Goal: Information Seeking & Learning: Learn about a topic

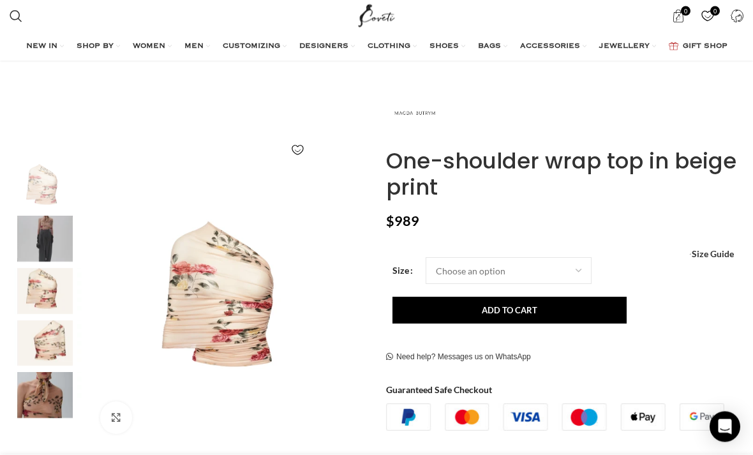
scroll to position [128, 0]
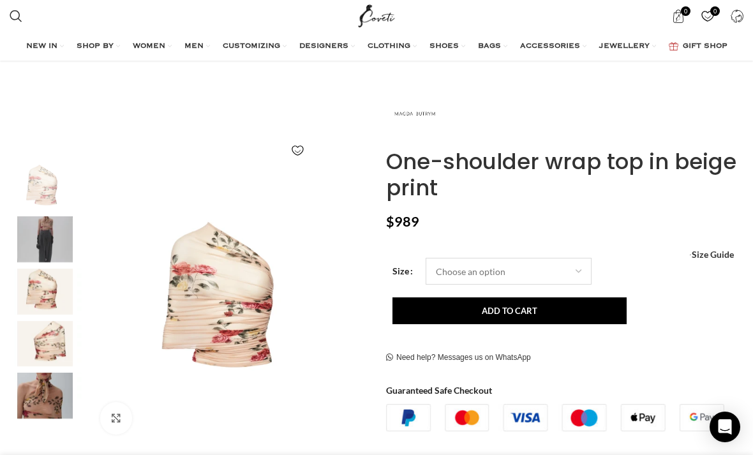
click at [583, 278] on select "Choose an option 6 UK 8 UK 10 UK 12 UK 14 UK" at bounding box center [509, 271] width 166 height 27
select select "10-uk"
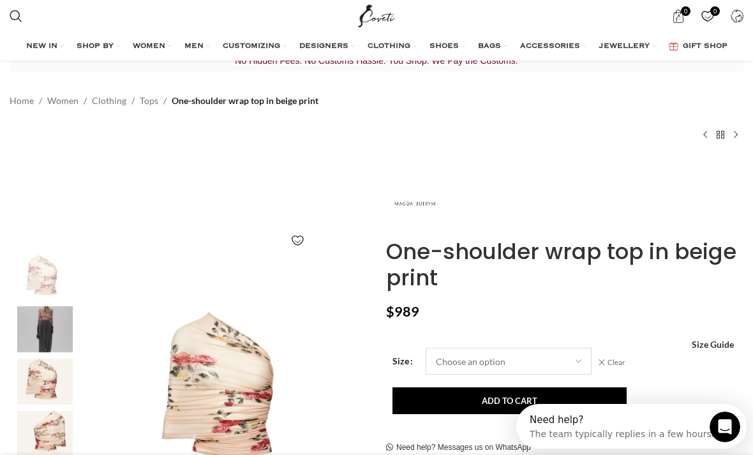
scroll to position [0, 0]
click at [36, 285] on img "1 / 5" at bounding box center [45, 278] width 78 height 46
click at [34, 281] on img "1 / 5" at bounding box center [45, 278] width 78 height 46
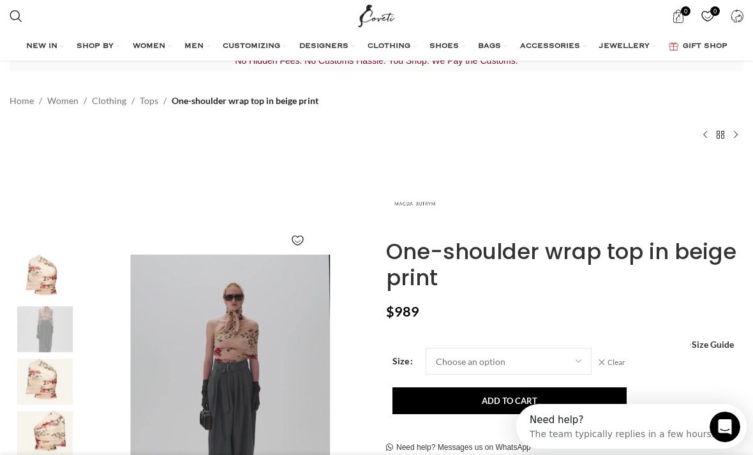
click at [37, 344] on img "2 / 5" at bounding box center [45, 329] width 78 height 46
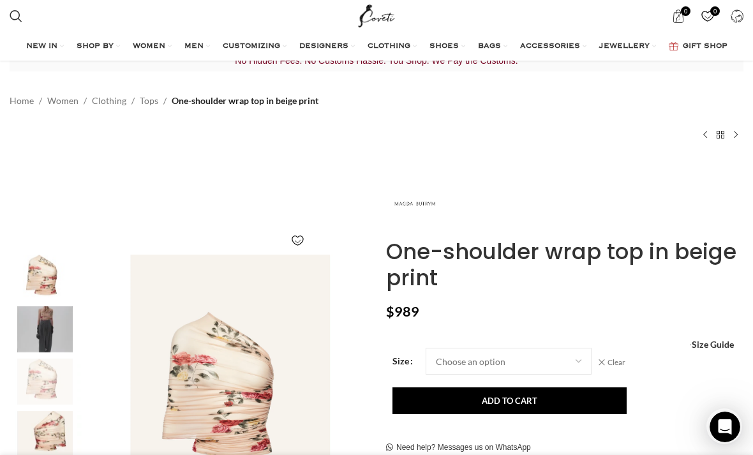
click at [28, 382] on img "3 / 5" at bounding box center [45, 382] width 78 height 46
click at [49, 434] on img "4 / 5" at bounding box center [45, 434] width 78 height 46
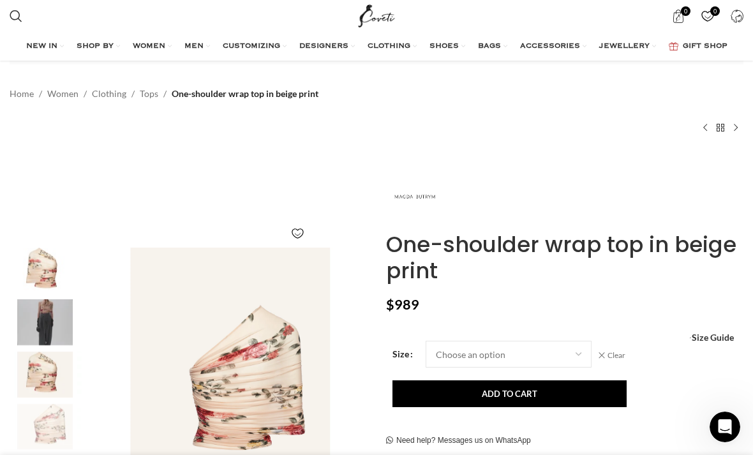
scroll to position [133, 0]
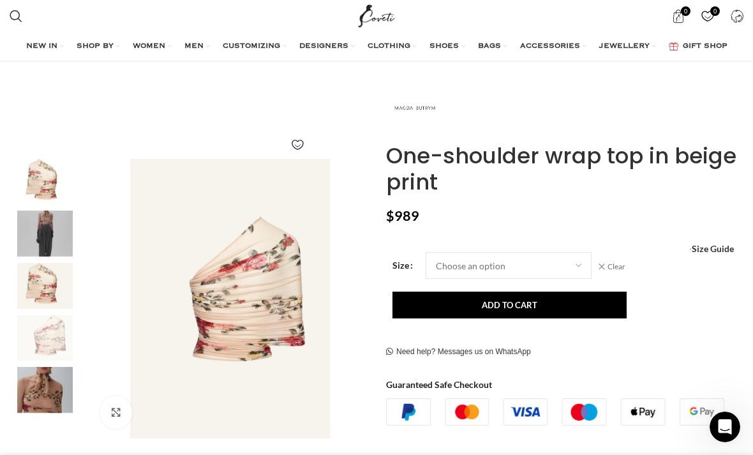
click at [47, 396] on img "5 / 5" at bounding box center [45, 390] width 78 height 46
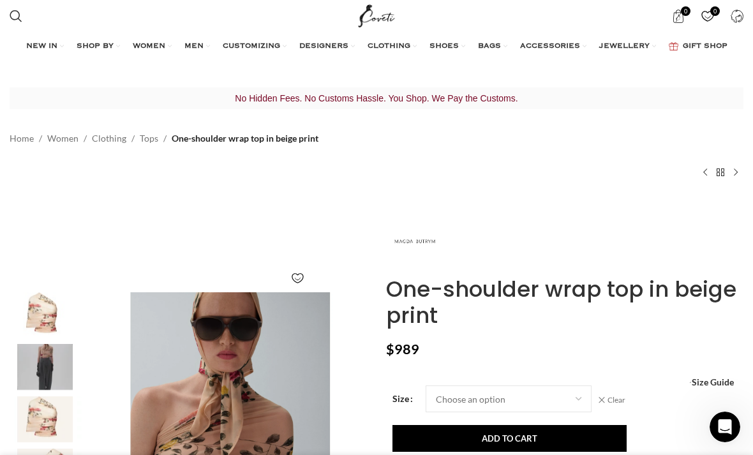
scroll to position [0, 894]
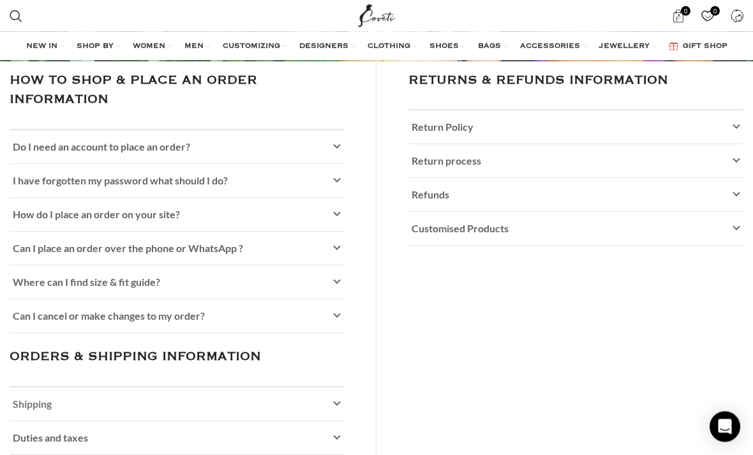
click at [24, 401] on span "Shipping" at bounding box center [32, 404] width 39 height 12
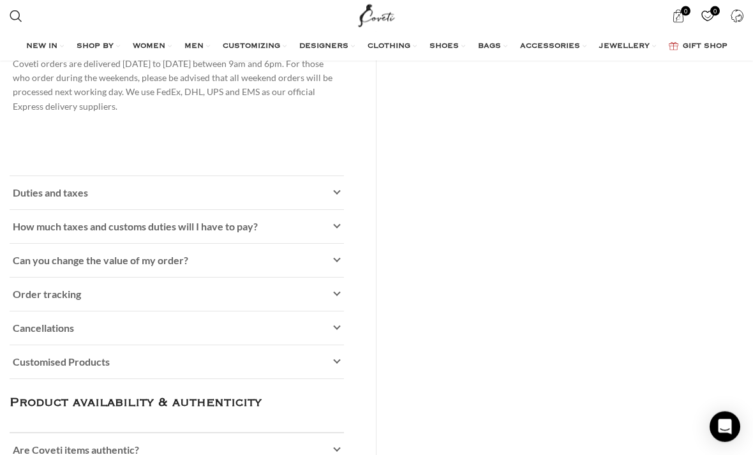
scroll to position [484, 0]
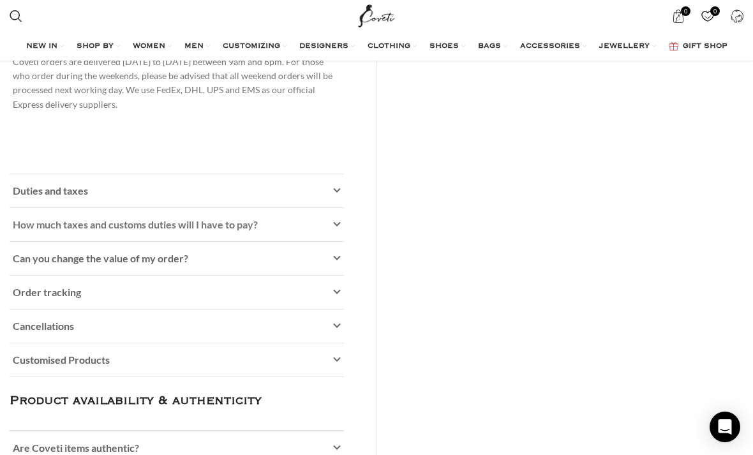
click at [327, 221] on link "How much taxes and customs duties will I have to pay?" at bounding box center [177, 224] width 334 height 33
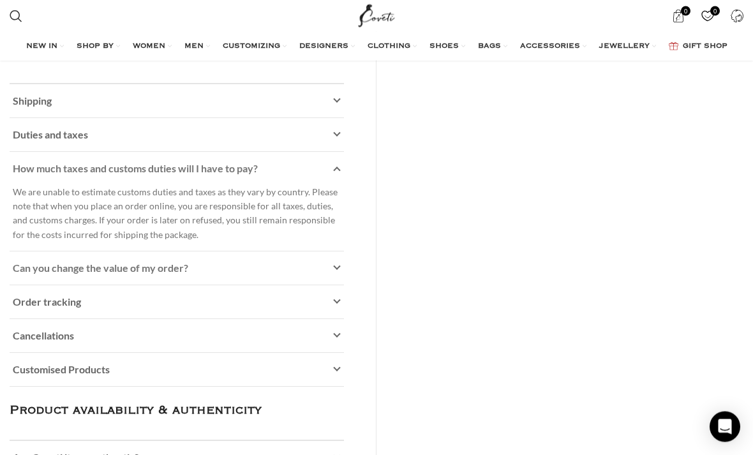
click at [337, 269] on link "Can you change the value of my order?" at bounding box center [177, 268] width 334 height 33
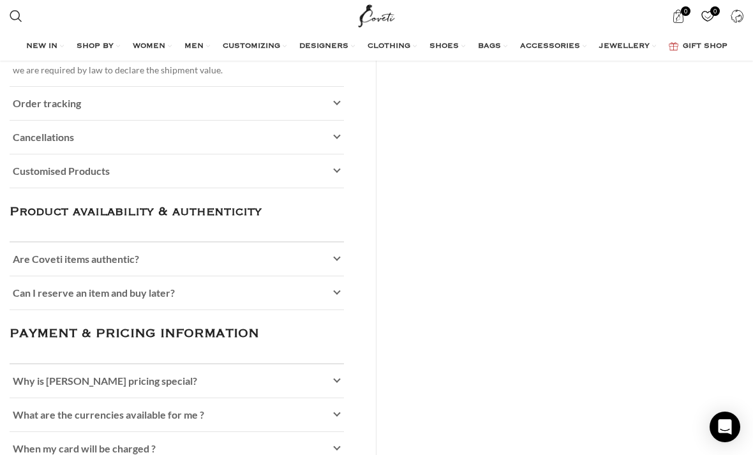
scroll to position [591, 0]
click at [342, 245] on link "Are Coveti items authentic?" at bounding box center [177, 259] width 334 height 33
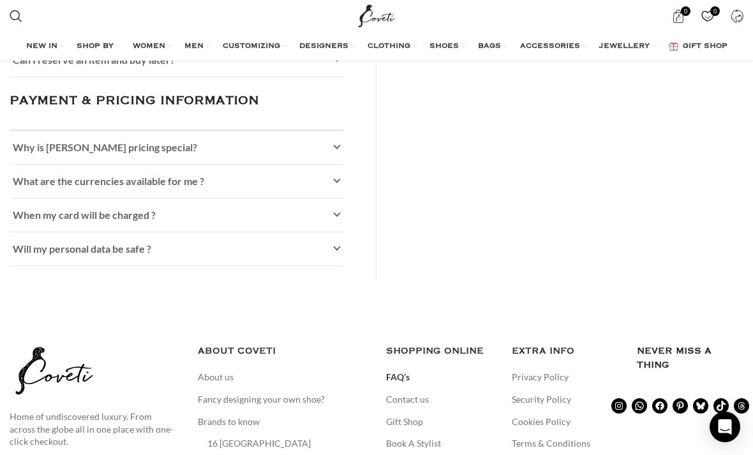
scroll to position [969, 0]
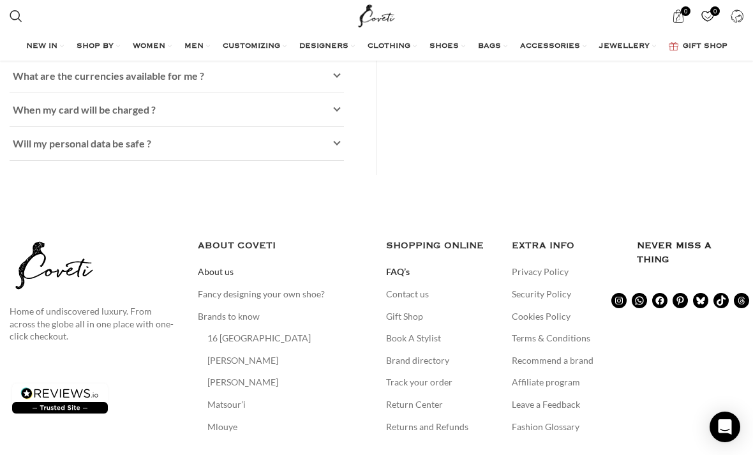
click at [232, 266] on link "About us" at bounding box center [216, 272] width 37 height 13
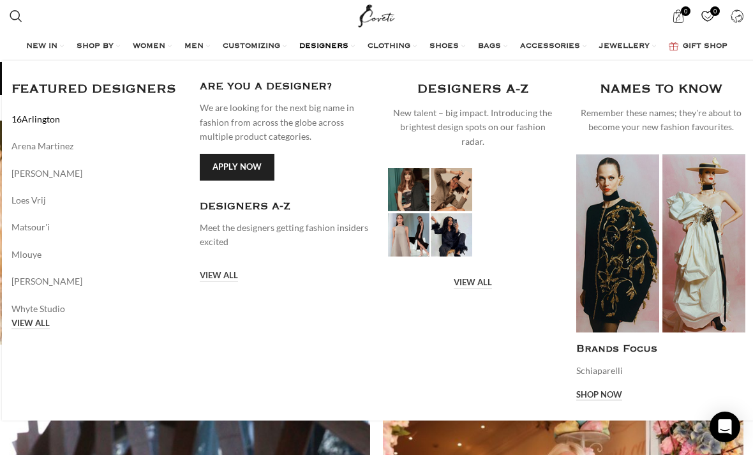
click at [50, 126] on link "16Arlington" at bounding box center [95, 119] width 169 height 14
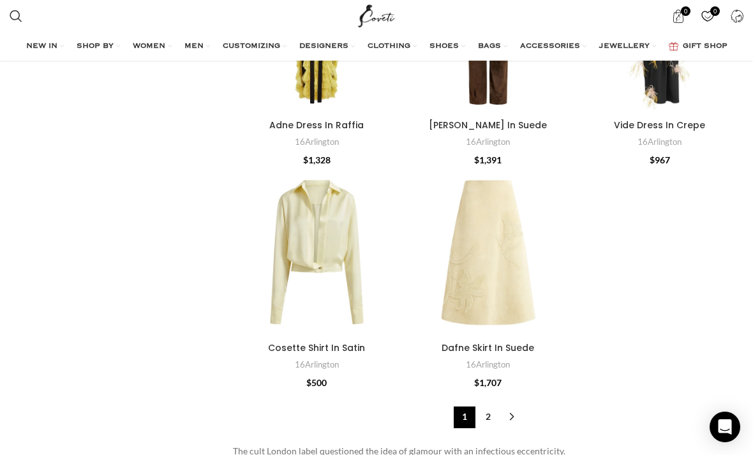
scroll to position [3745, 0]
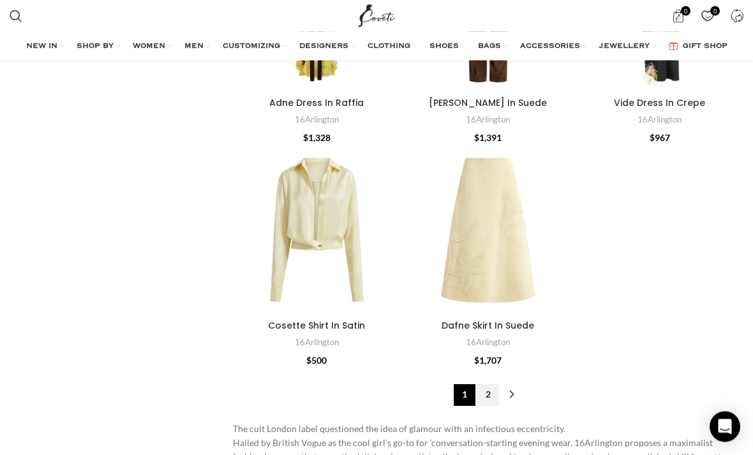
click at [493, 385] on link "2" at bounding box center [488, 396] width 22 height 22
